Goal: Use online tool/utility: Utilize a website feature to perform a specific function

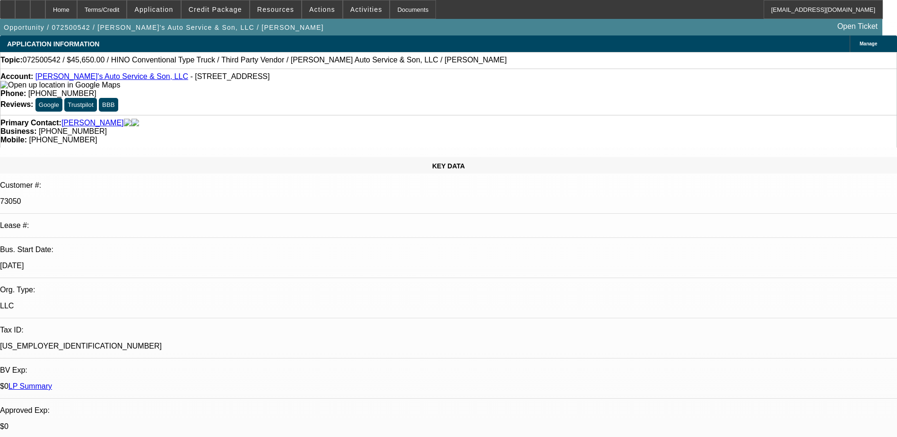
select select "0"
select select "0.1"
select select "4"
select select "0"
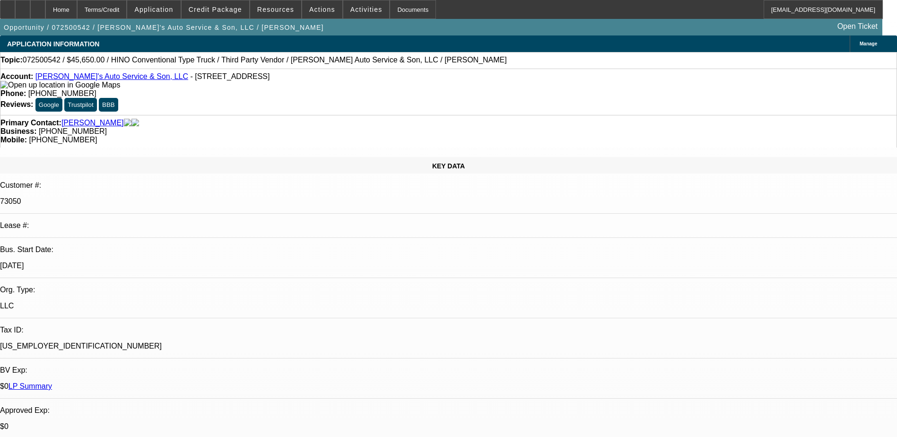
select select "0"
select select "6"
select select "0"
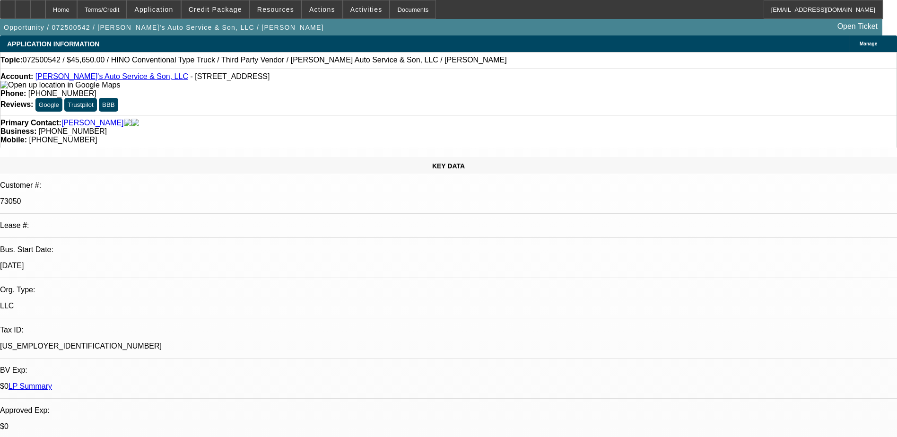
select select "0"
select select "6"
select select "0"
select select "0.1"
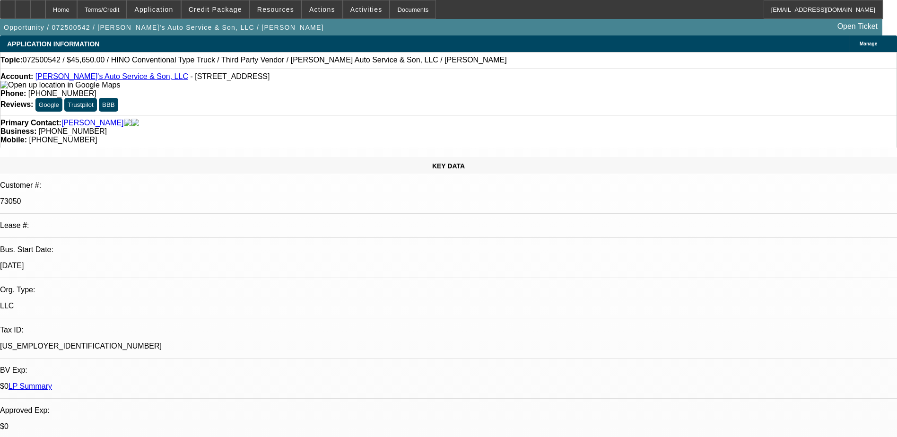
select select "4"
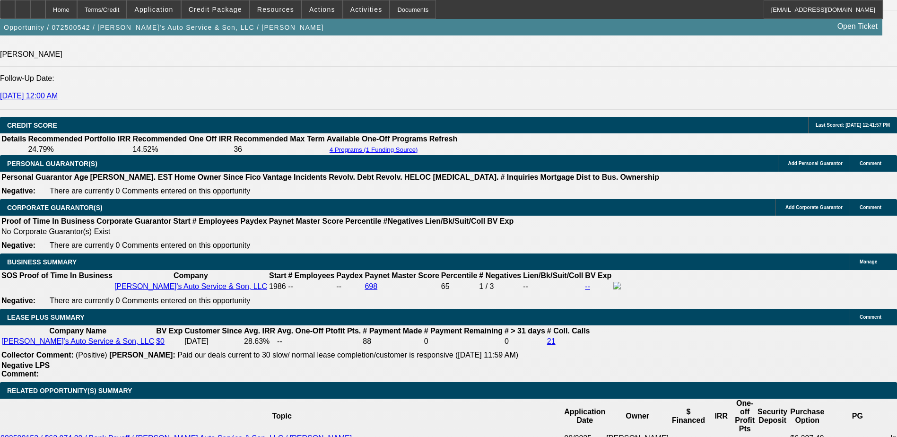
scroll to position [1324, 0]
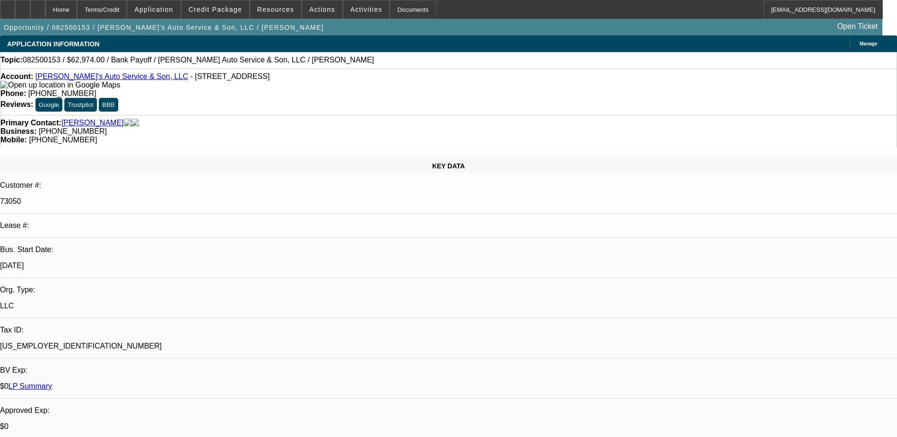
select select "0"
select select "2"
select select "0.1"
select select "4"
